Goal: Check status: Check status

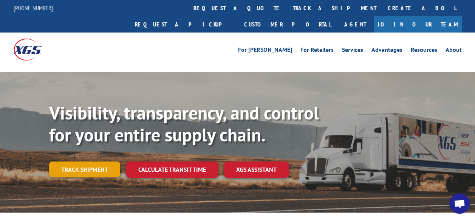
click at [88, 161] on link "Track shipment" at bounding box center [84, 169] width 71 height 16
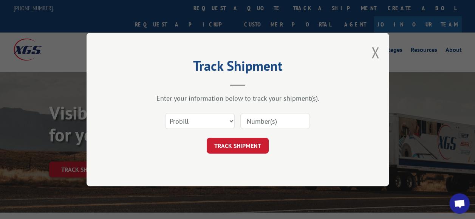
click at [283, 120] on input at bounding box center [274, 121] width 69 height 16
paste input "17591939"
type input "17591939"
click at [255, 139] on button "TRACK SHIPMENT" at bounding box center [238, 145] width 62 height 16
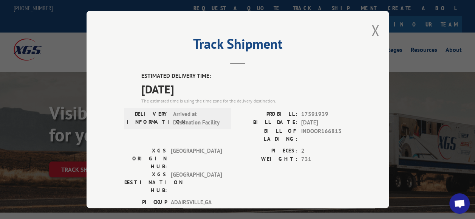
click at [460, 202] on span "Open chat" at bounding box center [459, 204] width 12 height 10
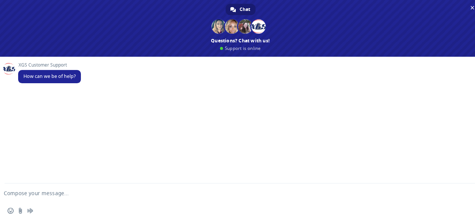
click at [49, 191] on textarea "Compose your message..." at bounding box center [228, 193] width 449 height 7
type textarea "hi"
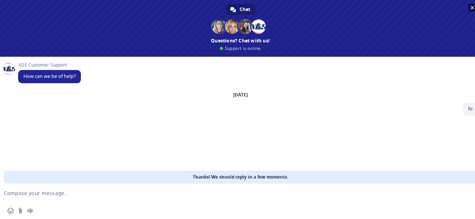
click at [471, 8] on span "Close chat" at bounding box center [472, 8] width 4 height 4
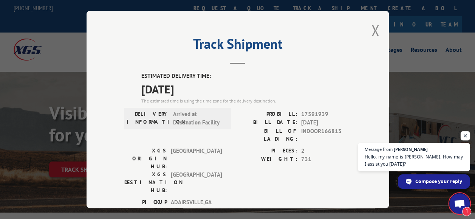
click at [464, 135] on span "Open chat" at bounding box center [464, 135] width 9 height 9
click at [451, 201] on span "1" at bounding box center [459, 203] width 20 height 20
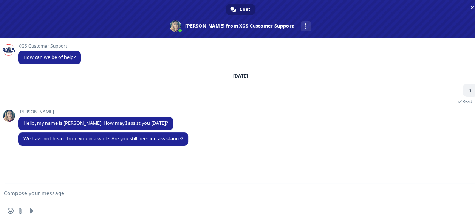
click at [201, 190] on textarea "Compose your message..." at bounding box center [228, 193] width 449 height 7
type textarea "sorry i just got a hold of somebody on the phone"
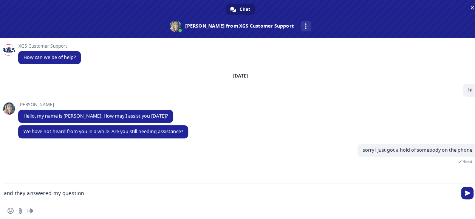
type textarea "and they answered my question"
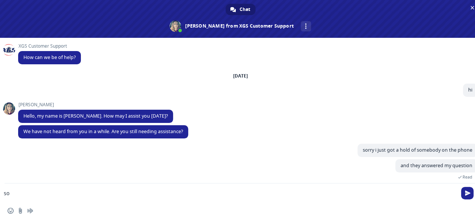
type textarea "s"
type textarea "Thanks for your prompt reply though"
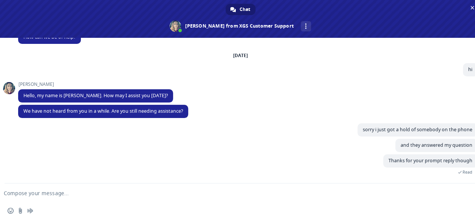
scroll to position [48, 0]
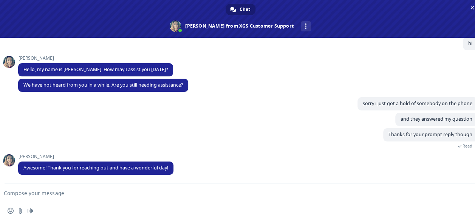
click at [201, 190] on textarea "Compose your message..." at bounding box center [228, 193] width 449 height 7
type textarea "you as well"
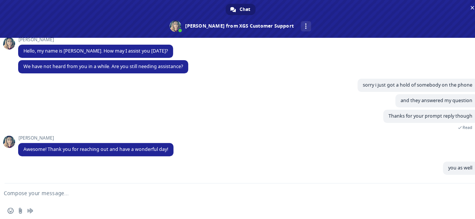
scroll to position [67, 0]
click at [471, 14] on span at bounding box center [240, 19] width 480 height 38
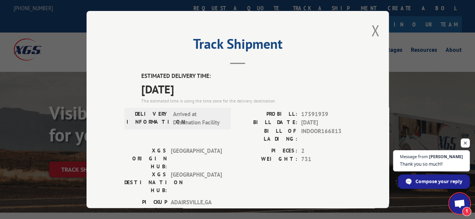
scroll to position [76, 0]
click at [460, 203] on span "Open chat" at bounding box center [459, 204] width 12 height 10
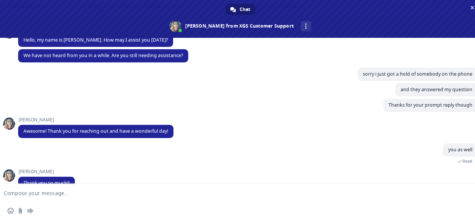
scroll to position [93, 0]
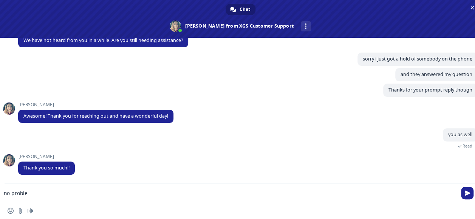
type textarea "no problem"
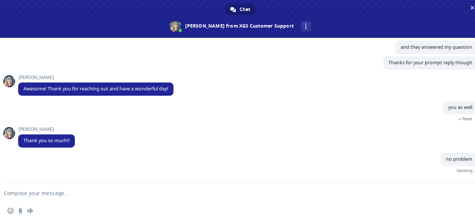
scroll to position [112, 0]
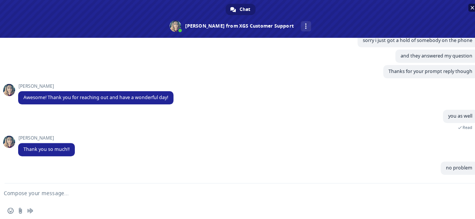
click at [471, 6] on span "Close chat" at bounding box center [472, 8] width 4 height 4
